Goal: Task Accomplishment & Management: Manage account settings

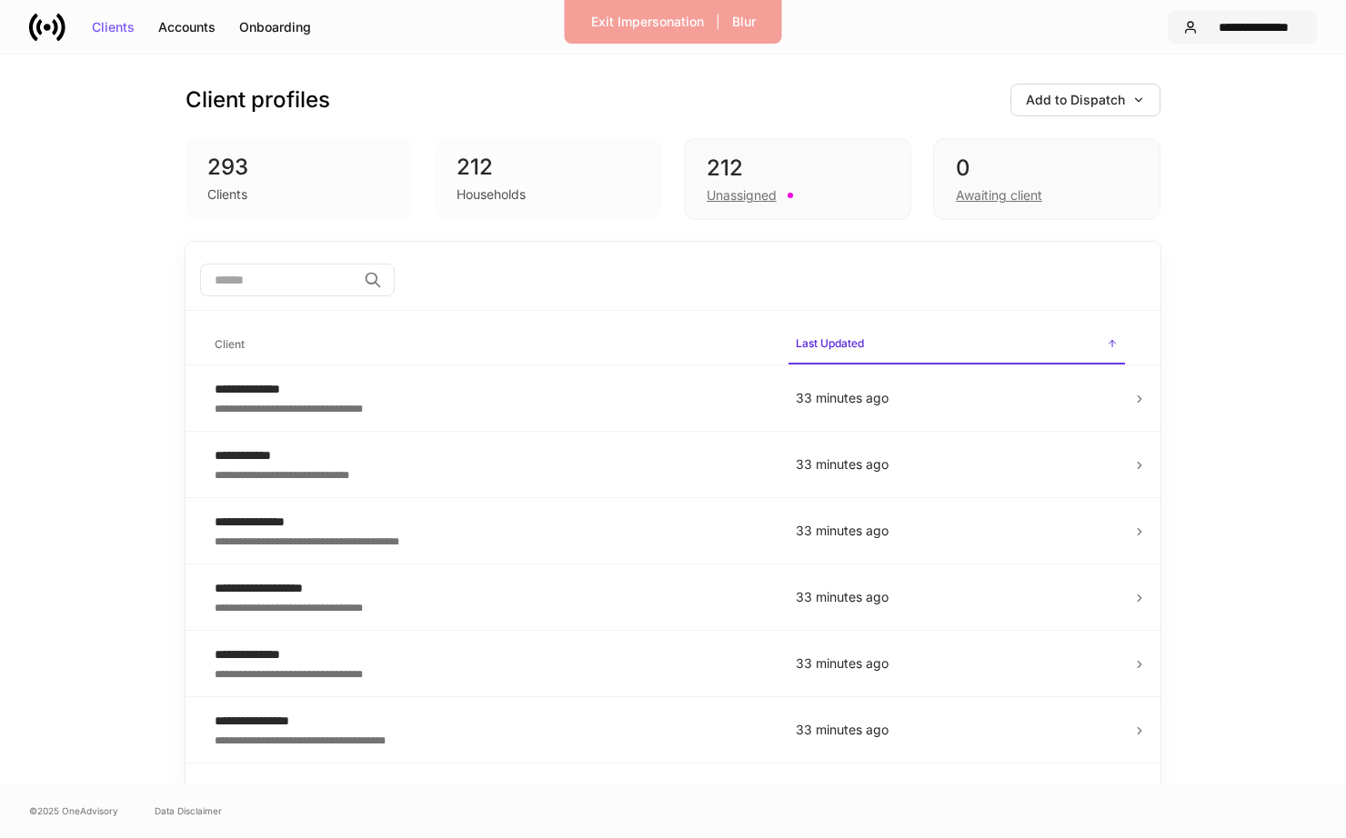
click at [1247, 21] on div "**********" at bounding box center [1253, 27] width 96 height 13
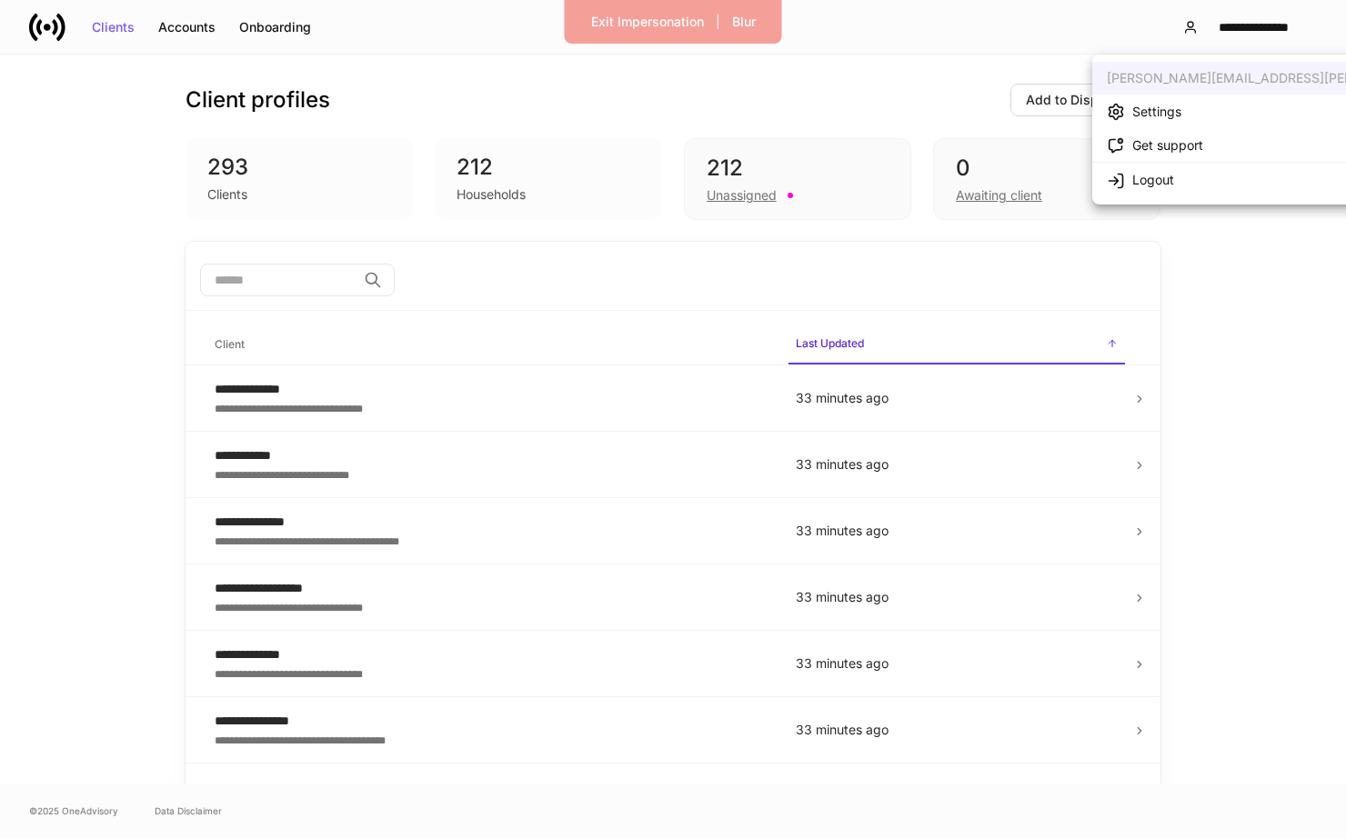
click at [1188, 115] on li "Settings" at bounding box center [1320, 112] width 457 height 34
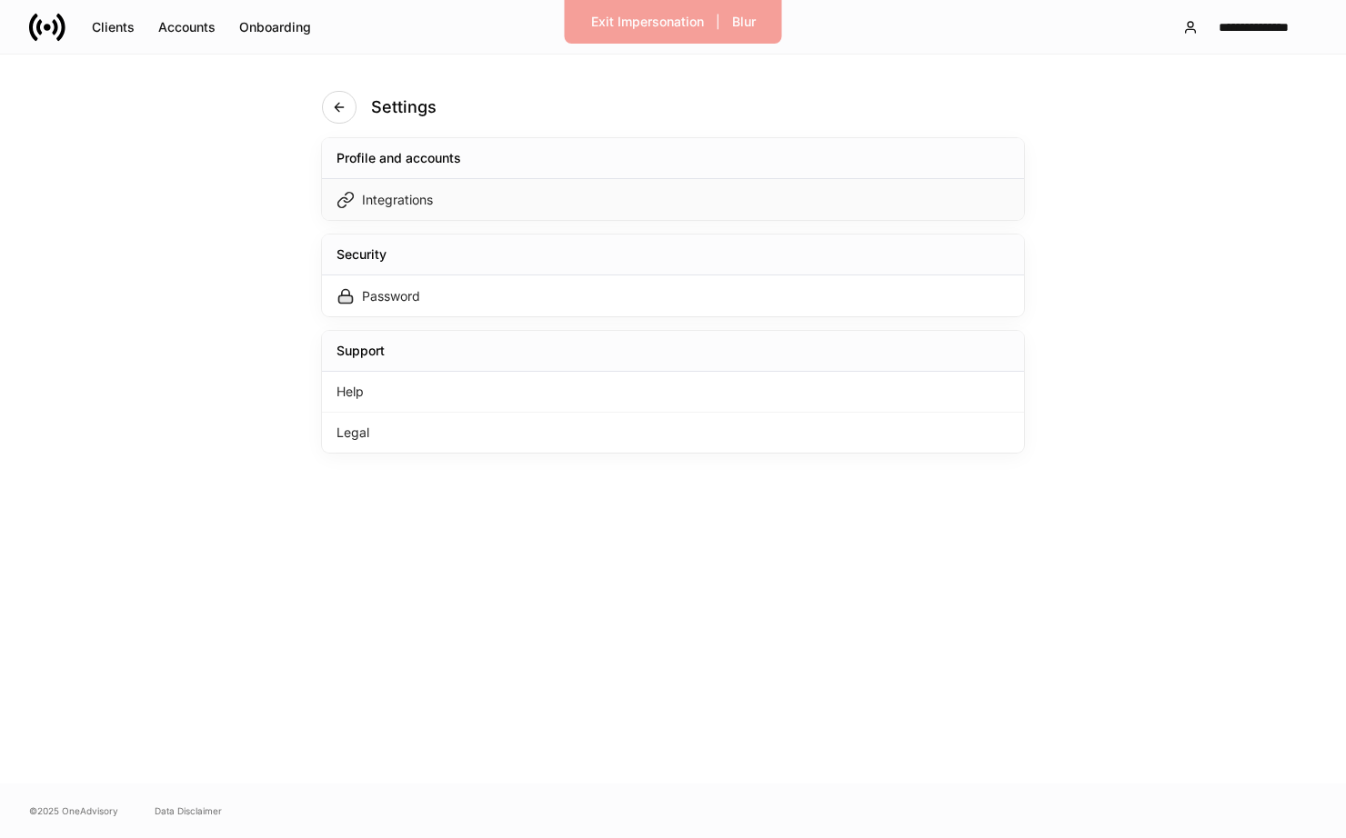
click at [548, 212] on div "Integrations" at bounding box center [673, 199] width 702 height 41
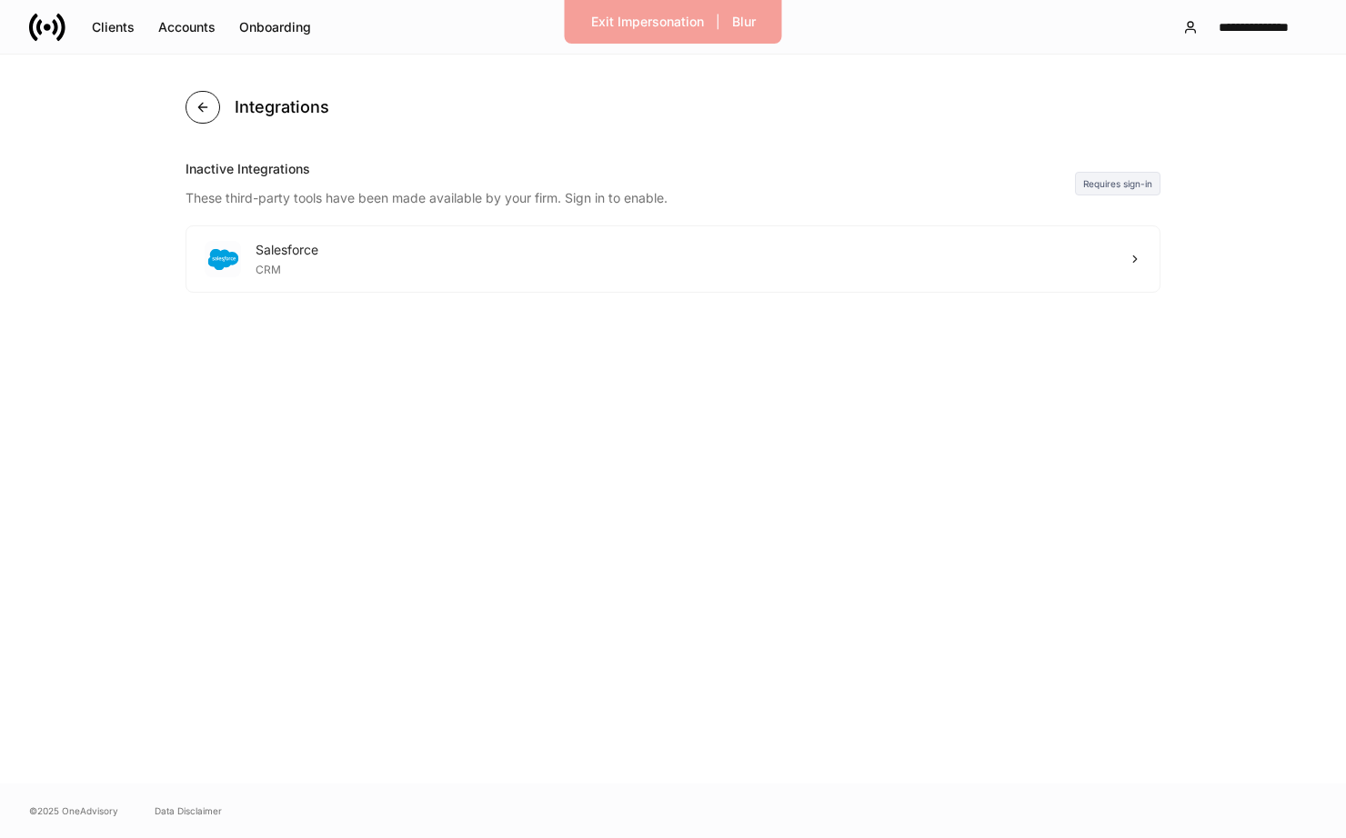
click at [211, 114] on button "button" at bounding box center [203, 107] width 35 height 33
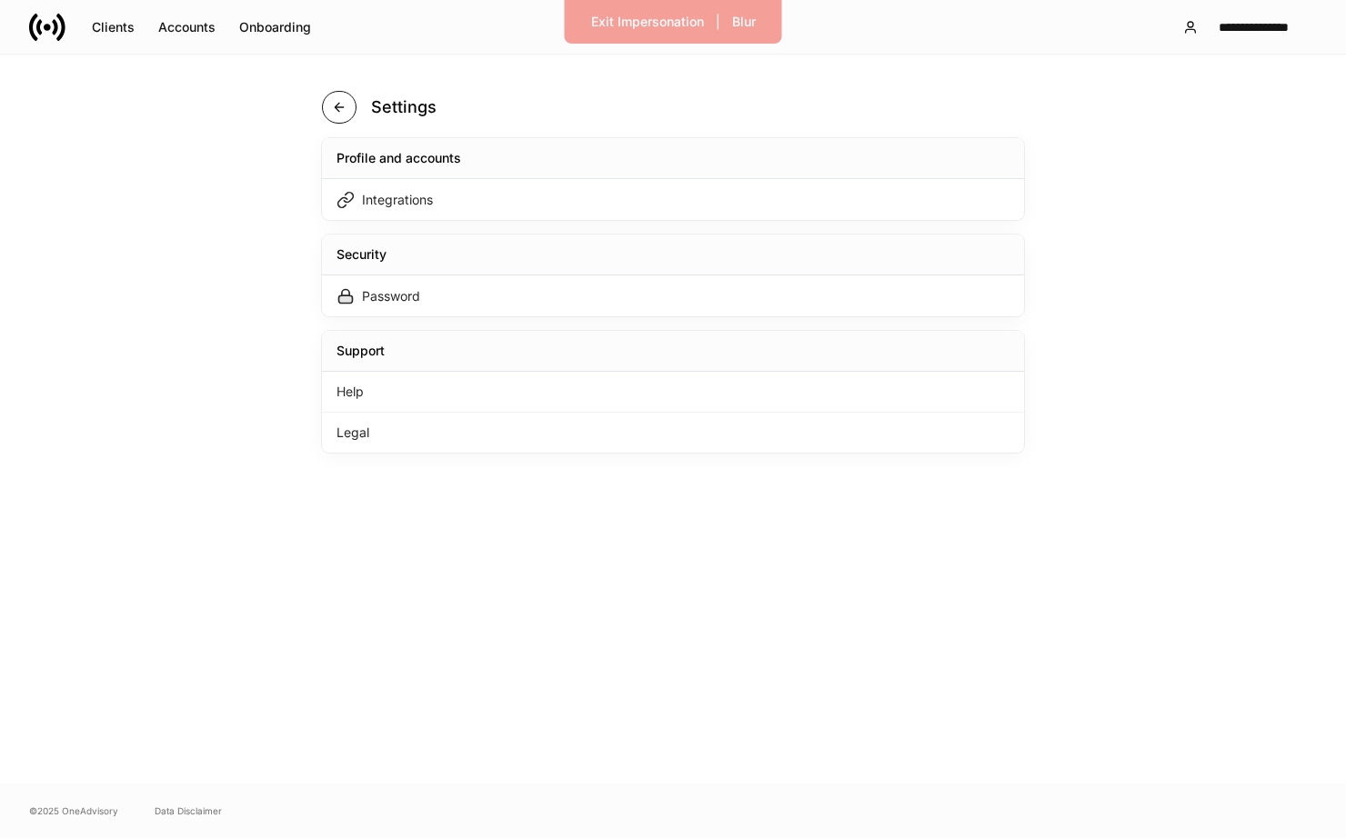
click at [344, 99] on button "button" at bounding box center [339, 107] width 35 height 33
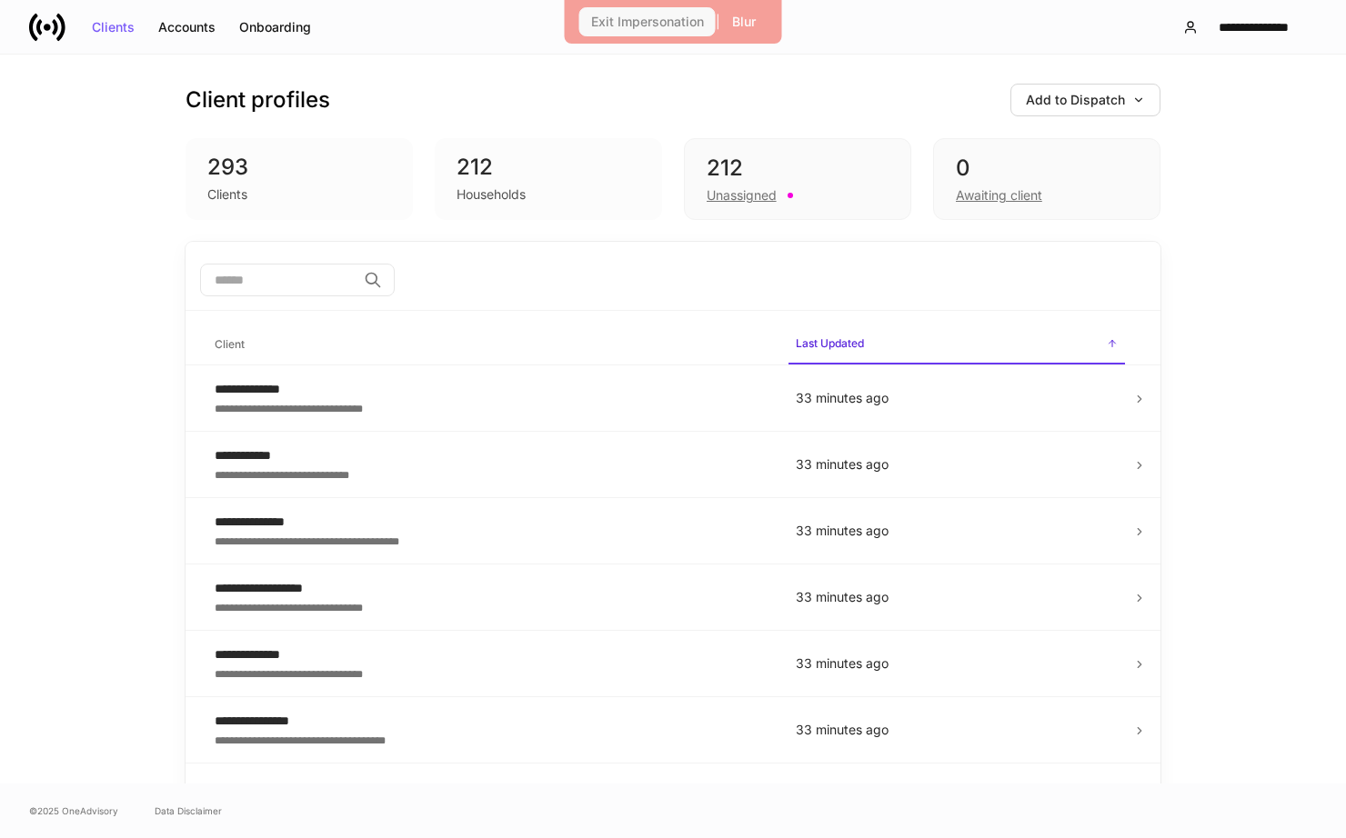
click at [639, 19] on div "Exit Impersonation" at bounding box center [647, 21] width 113 height 13
